Goal: Obtain resource: Obtain resource

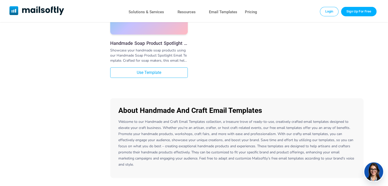
scroll to position [754, 0]
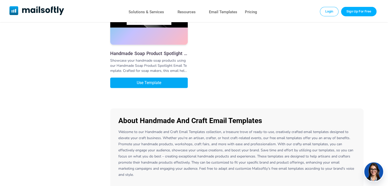
click at [160, 83] on link "Use Template" at bounding box center [148, 82] width 77 height 10
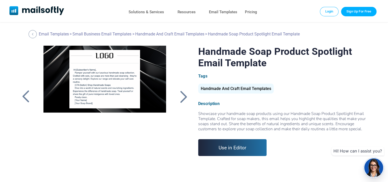
click at [133, 89] on div at bounding box center [104, 109] width 136 height 127
